Goal: Information Seeking & Learning: Learn about a topic

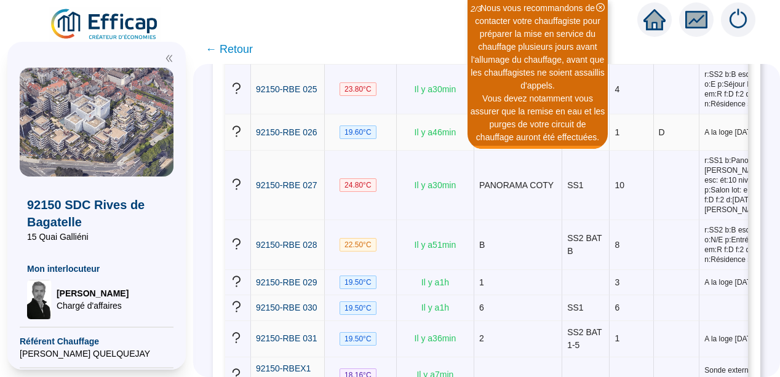
scroll to position [1452, 0]
click at [168, 59] on icon "double-left" at bounding box center [169, 58] width 9 height 9
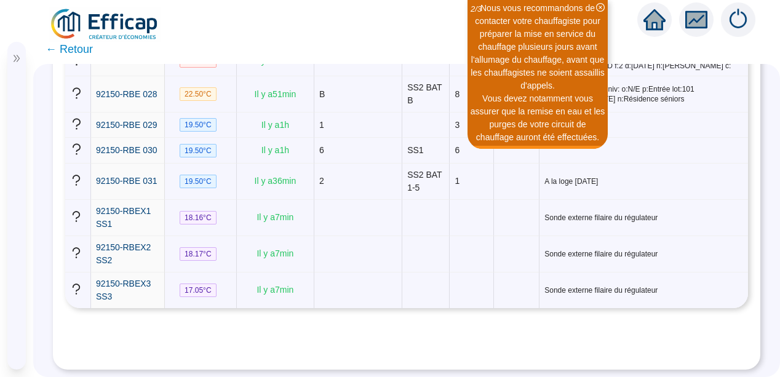
scroll to position [1093, 0]
click at [75, 52] on span "← Retour" at bounding box center [69, 49] width 47 height 17
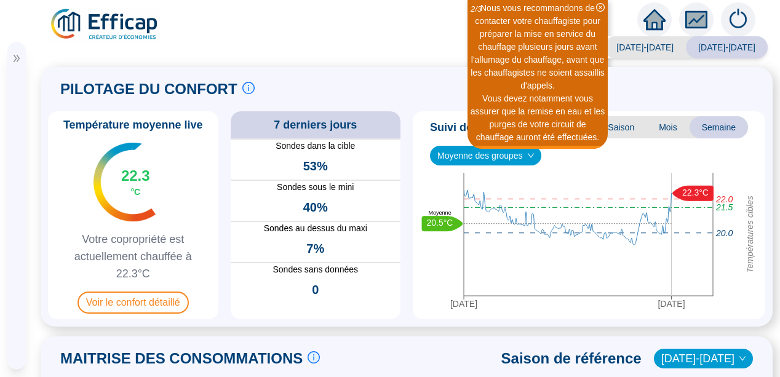
click at [15, 166] on span "92150 SDC Rives de Bagatelle" at bounding box center [15, 130] width 0 height 86
click at [15, 157] on span "92150 SDC Rives de Bagatelle" at bounding box center [15, 130] width 0 height 86
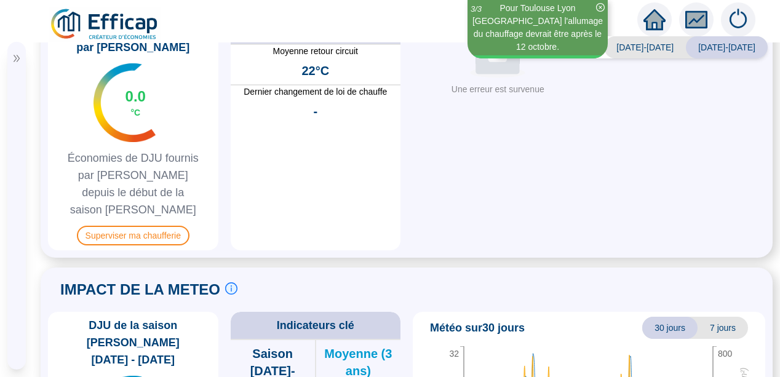
scroll to position [670, 0]
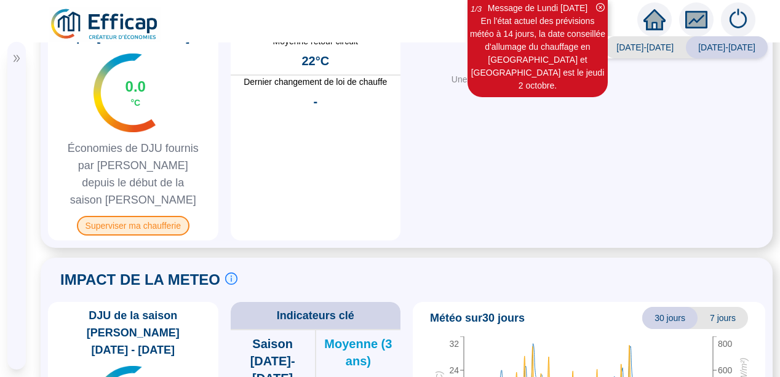
click at [134, 216] on span "Superviser ma chaufferie" at bounding box center [133, 226] width 113 height 20
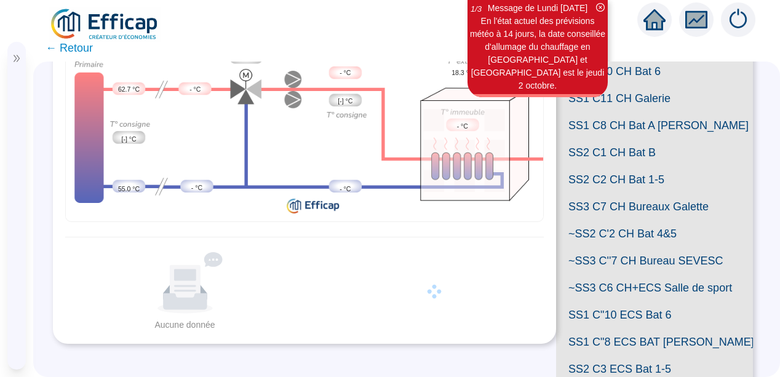
scroll to position [153, 0]
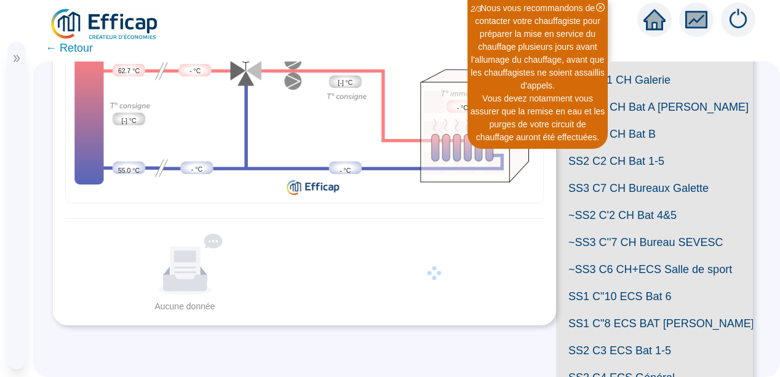
click at [620, 175] on span "SS2 C2 CH Bat 1-5" at bounding box center [654, 161] width 197 height 27
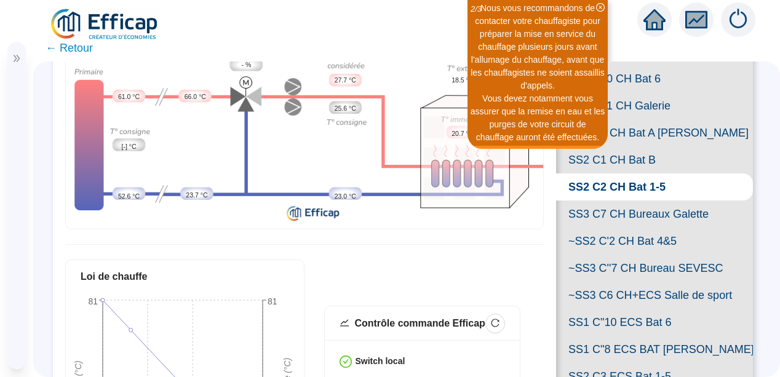
scroll to position [86, 0]
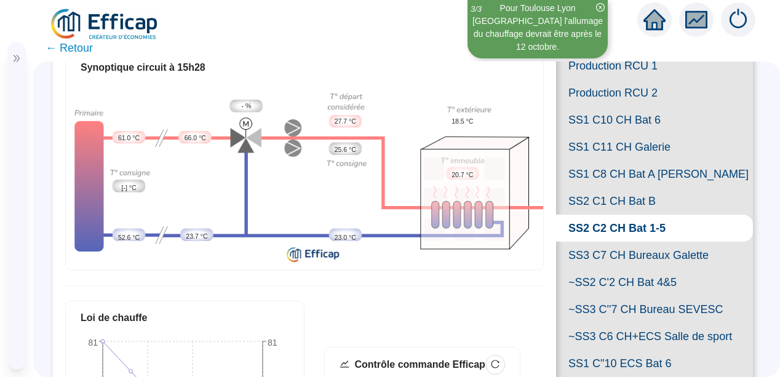
click at [644, 269] on span "SS3 C7 CH Bureaux Galette" at bounding box center [654, 255] width 197 height 27
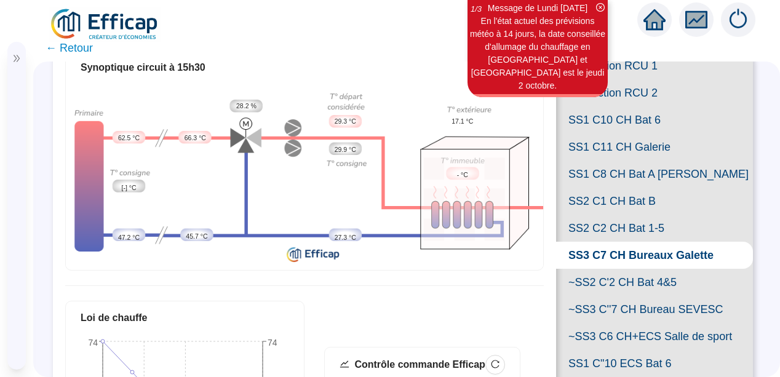
click at [633, 134] on span "SS1 C10 CH Bat 6" at bounding box center [654, 119] width 197 height 27
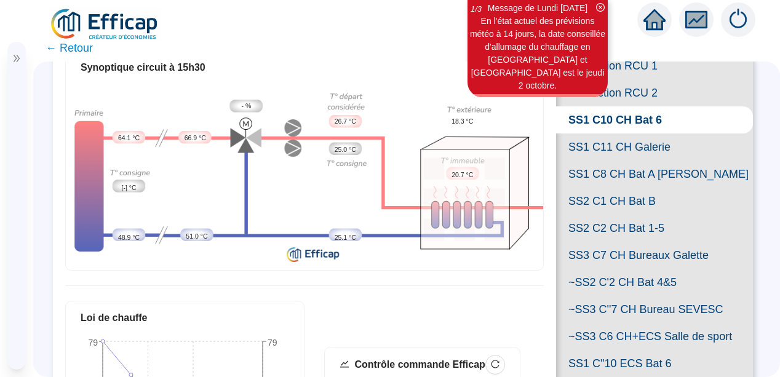
click at [642, 296] on span "~SS2 C'2 CH Bat 4&5" at bounding box center [654, 282] width 197 height 27
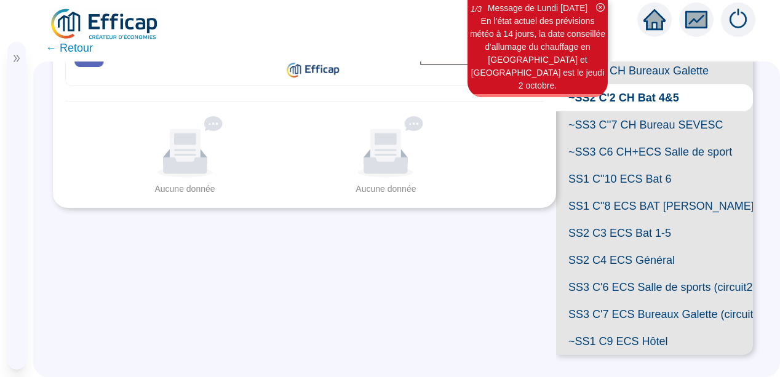
scroll to position [116, 0]
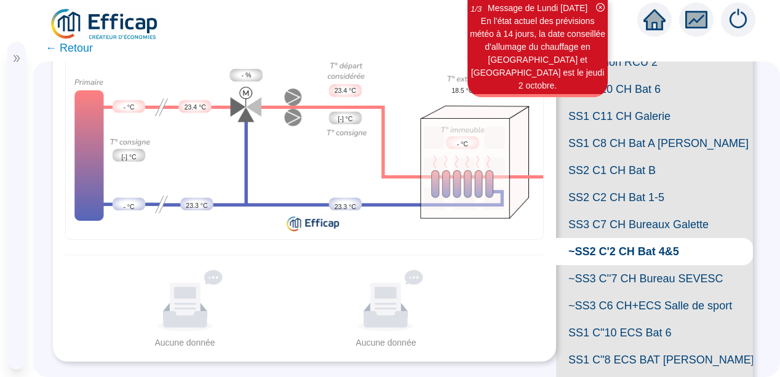
click at [628, 130] on span "SS1 C11 CH Galerie" at bounding box center [654, 116] width 197 height 27
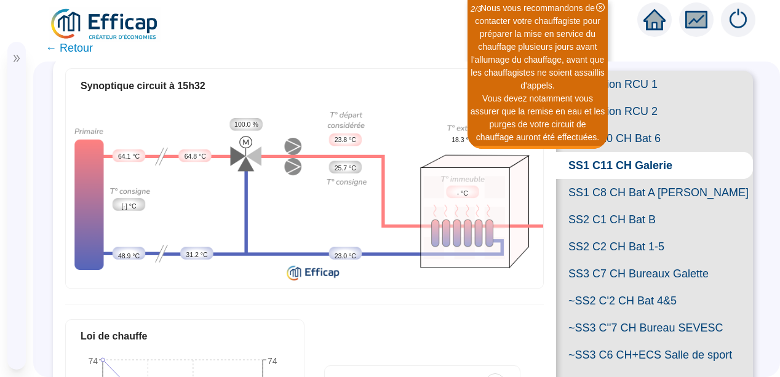
scroll to position [42, 0]
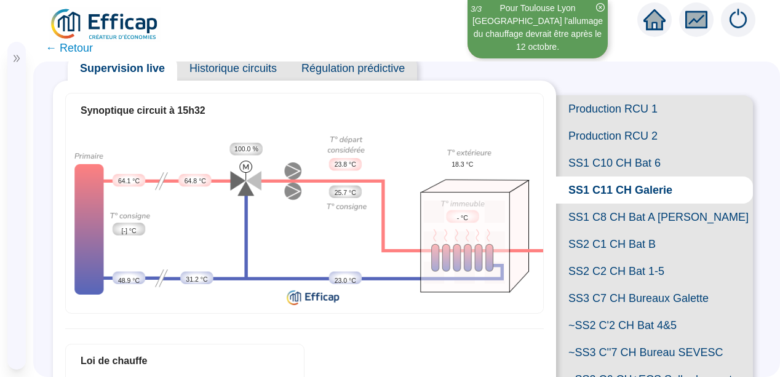
click at [634, 177] on span "SS1 C10 CH Bat 6" at bounding box center [654, 163] width 197 height 27
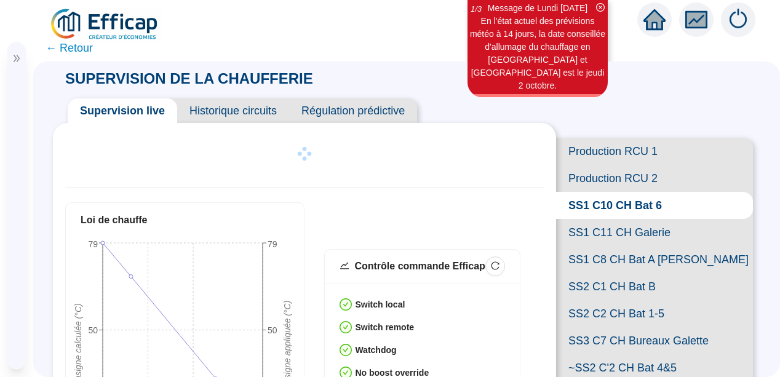
click at [616, 273] on span "SS1 C8 CH Bat A [PERSON_NAME]" at bounding box center [654, 259] width 197 height 27
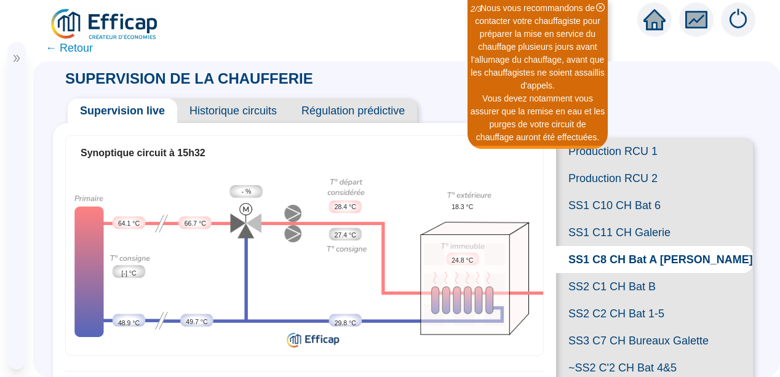
click at [635, 246] on span "SS1 C11 CH Galerie" at bounding box center [654, 232] width 197 height 27
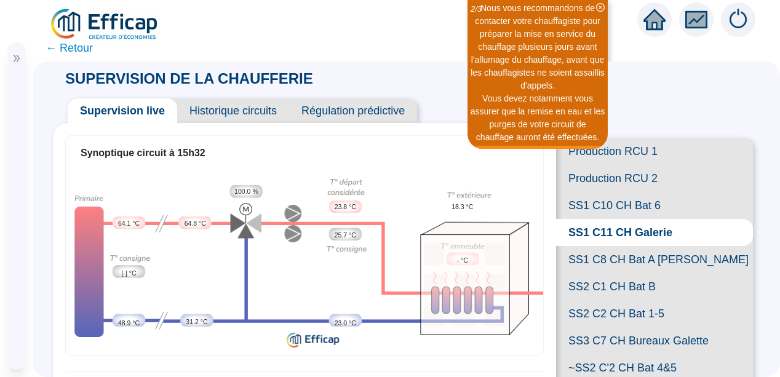
click at [624, 300] on span "SS2 C1 CH Bat B" at bounding box center [654, 286] width 197 height 27
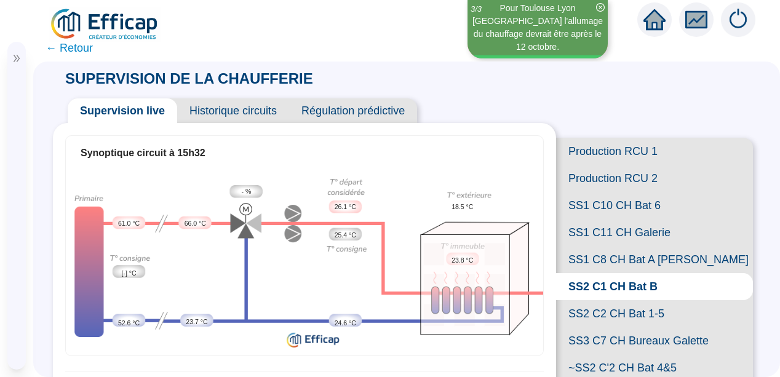
click at [646, 327] on span "SS2 C2 CH Bat 1-5" at bounding box center [654, 313] width 197 height 27
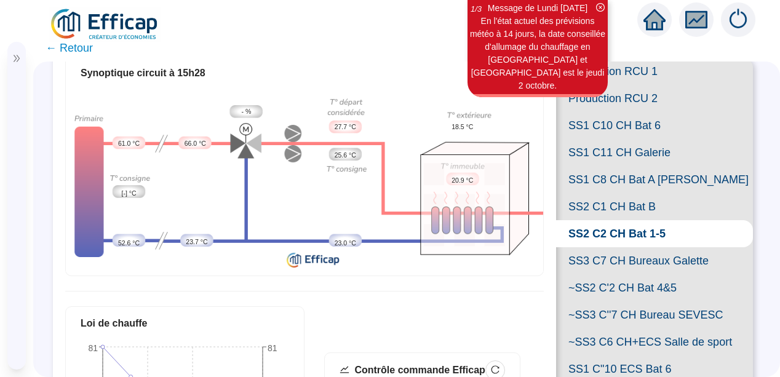
scroll to position [98, 0]
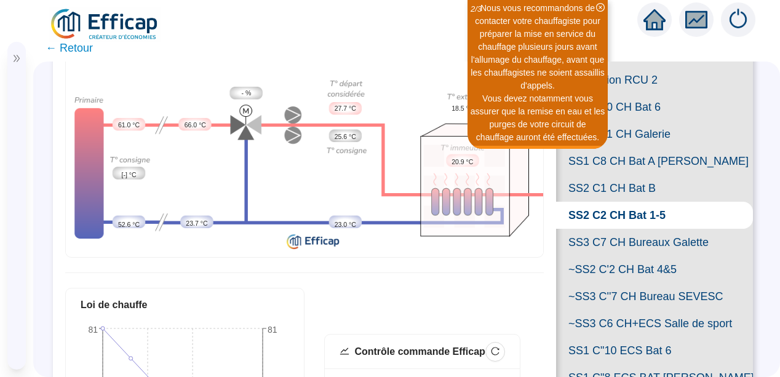
click at [633, 256] on span "SS3 C7 CH Bureaux Galette" at bounding box center [654, 242] width 197 height 27
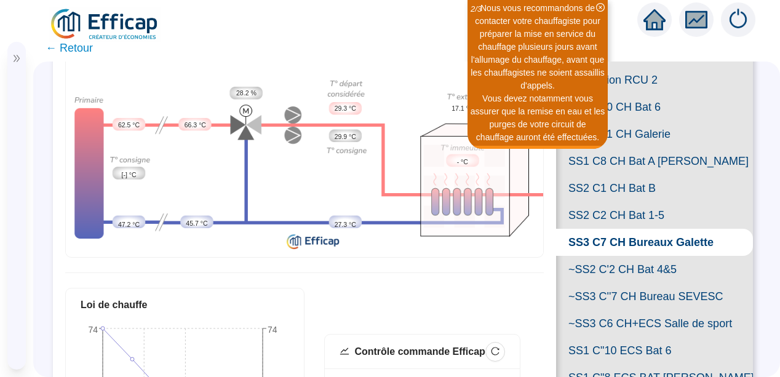
click at [650, 121] on span "SS1 C10 CH Bat 6" at bounding box center [654, 107] width 197 height 27
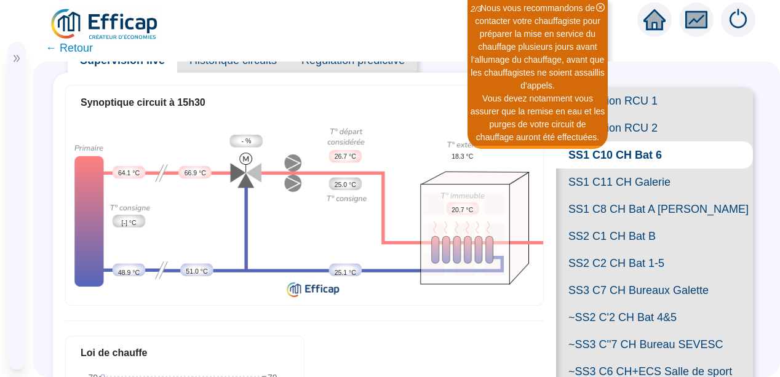
scroll to position [35, 0]
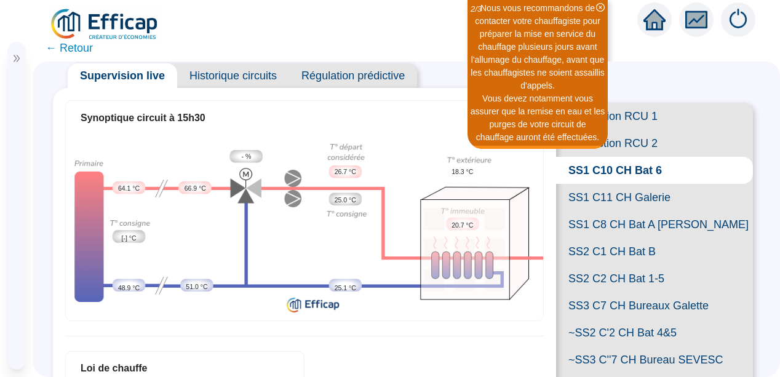
click at [628, 211] on span "SS1 C11 CH Galerie" at bounding box center [654, 197] width 197 height 27
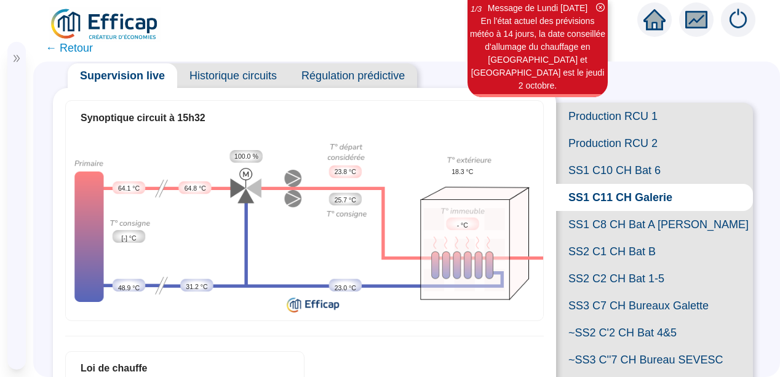
click at [631, 292] on span "SS2 C2 CH Bat 1-5" at bounding box center [654, 278] width 197 height 27
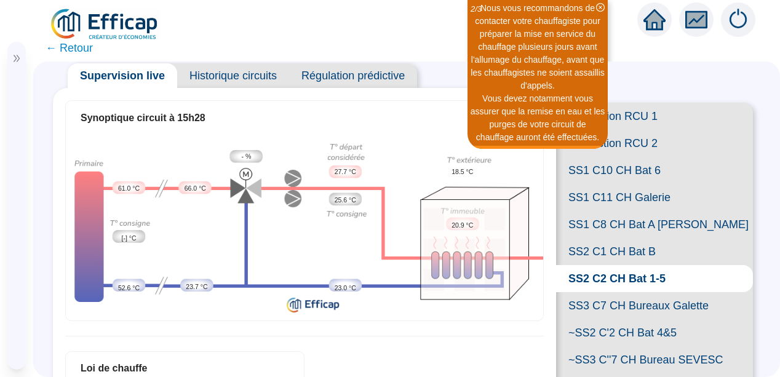
click at [356, 74] on span "Régulation prédictive" at bounding box center [353, 75] width 128 height 25
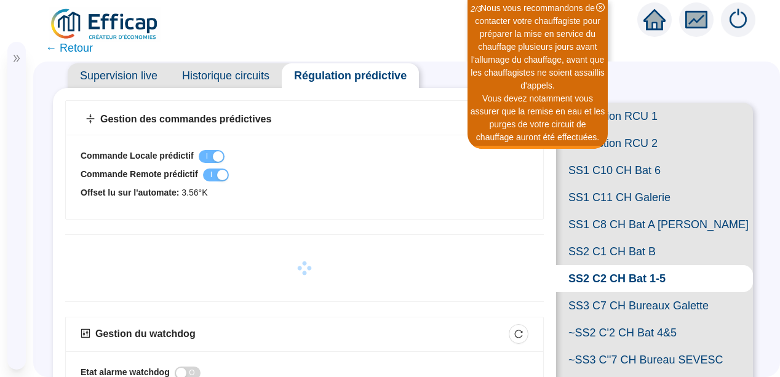
click at [15, 251] on span "Mon interlocuteur" at bounding box center [15, 242] width 0 height 25
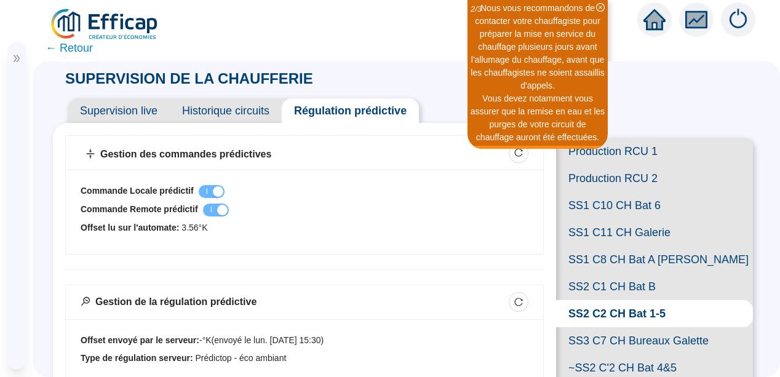
click at [227, 107] on span "Historique circuits" at bounding box center [226, 110] width 112 height 25
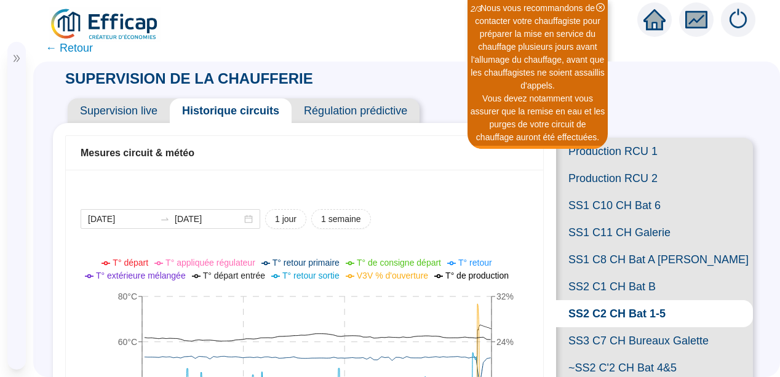
click at [616, 300] on span "SS2 C1 CH Bat B" at bounding box center [654, 286] width 197 height 27
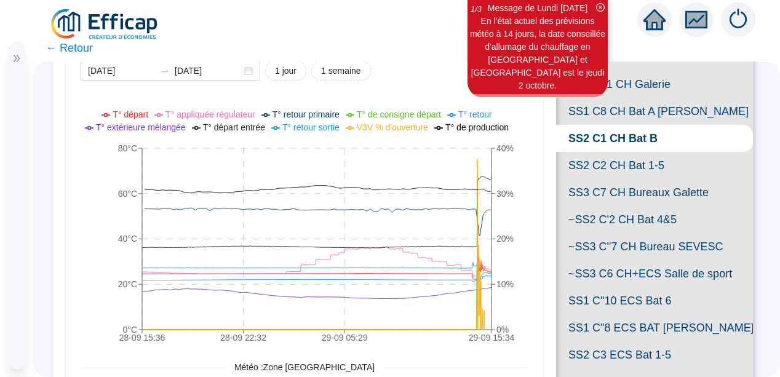
scroll to position [172, 0]
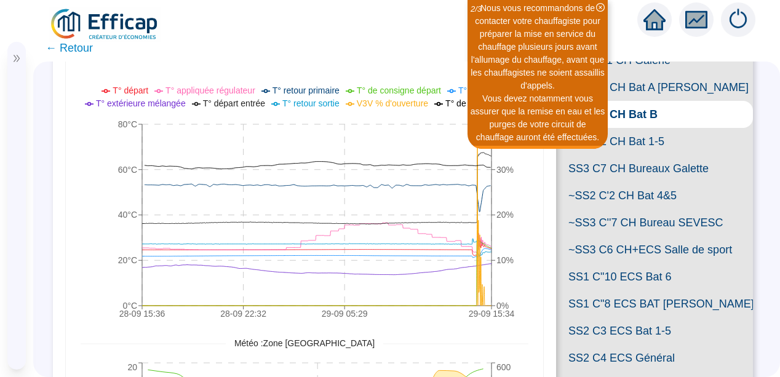
click at [618, 155] on span "SS2 C2 CH Bat 1-5" at bounding box center [654, 141] width 197 height 27
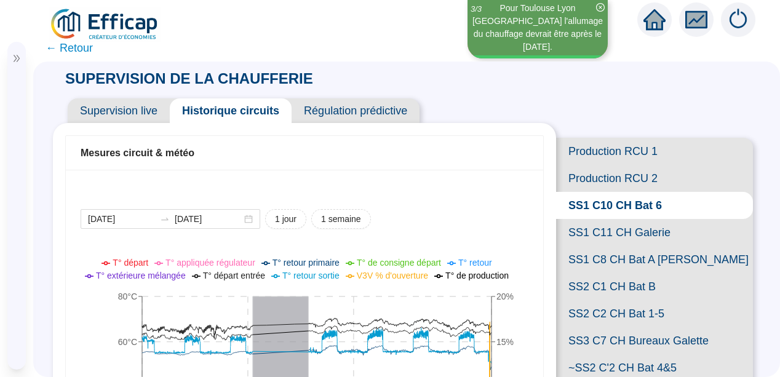
scroll to position [123, 0]
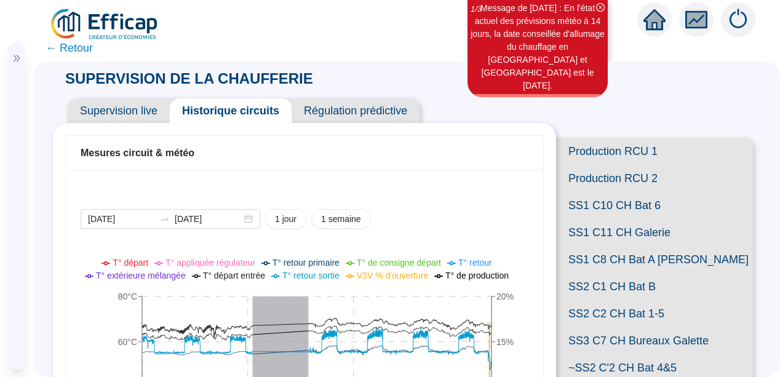
scroll to position [123, 0]
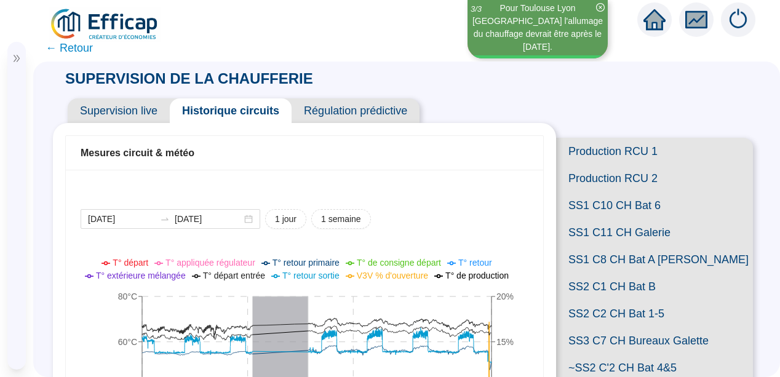
scroll to position [123, 0]
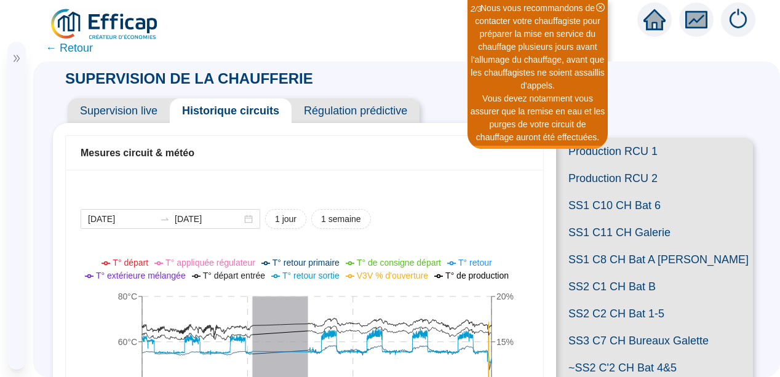
scroll to position [123, 0]
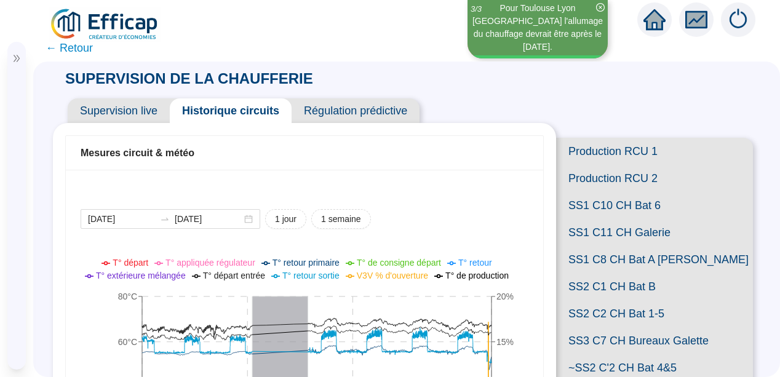
scroll to position [123, 0]
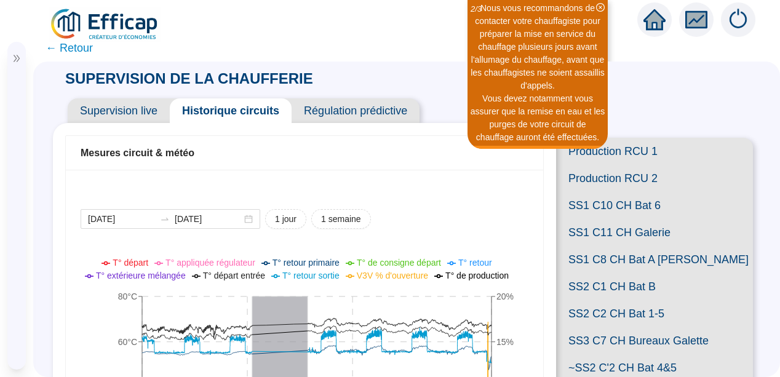
scroll to position [123, 0]
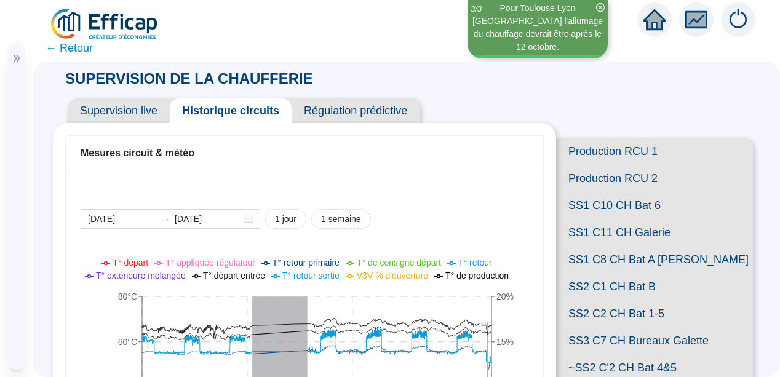
scroll to position [123, 0]
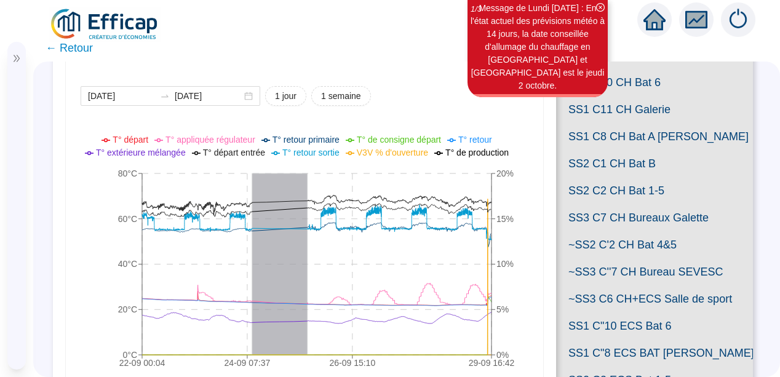
click at [63, 46] on span "← Retour" at bounding box center [69, 47] width 47 height 17
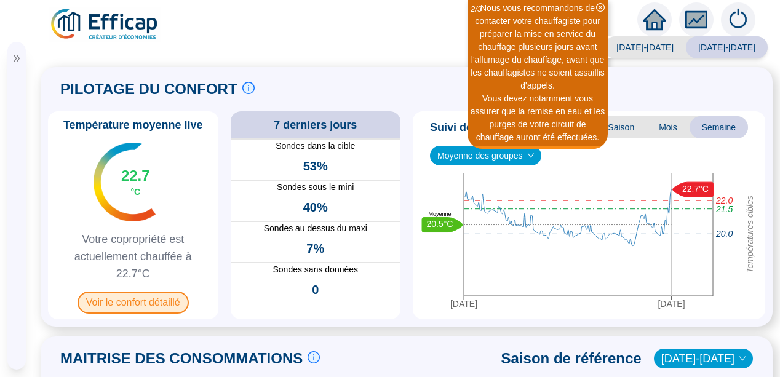
click at [127, 304] on span "Voir le confort détaillé" at bounding box center [133, 303] width 111 height 22
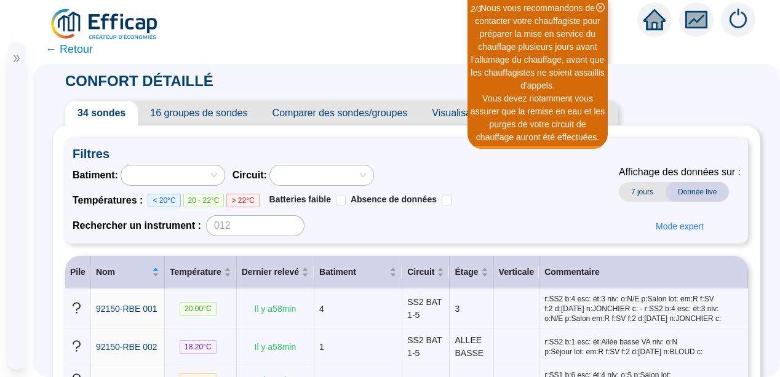
click at [55, 288] on span "Chargé d'affaires" at bounding box center [75, 282] width 72 height 12
click at [68, 317] on td at bounding box center [78, 309] width 26 height 40
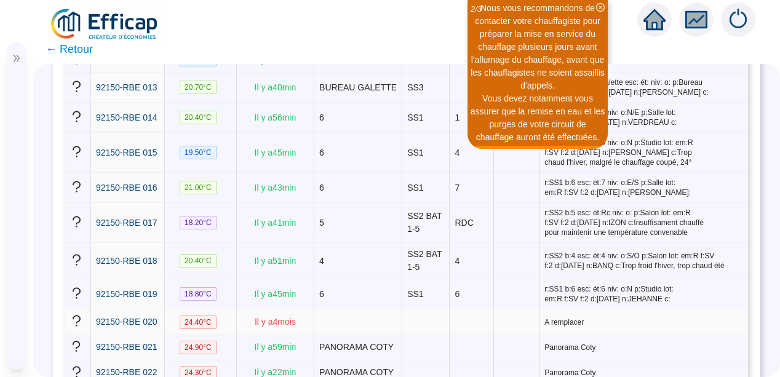
scroll to position [640, 0]
